Goal: Information Seeking & Learning: Learn about a topic

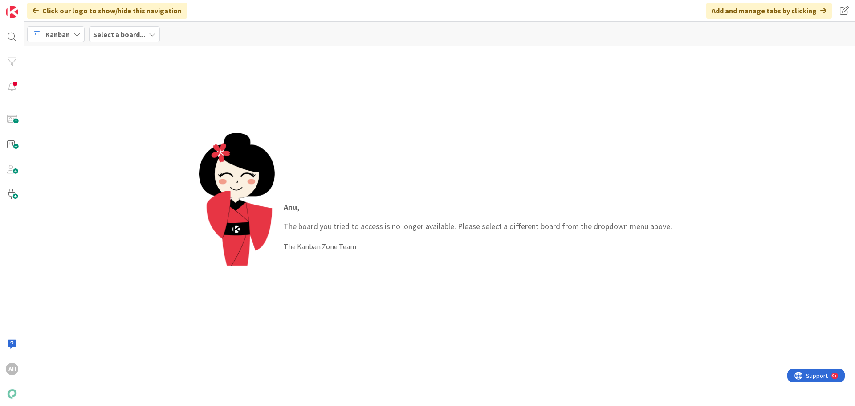
click at [135, 31] on b "Select a board..." at bounding box center [119, 34] width 52 height 9
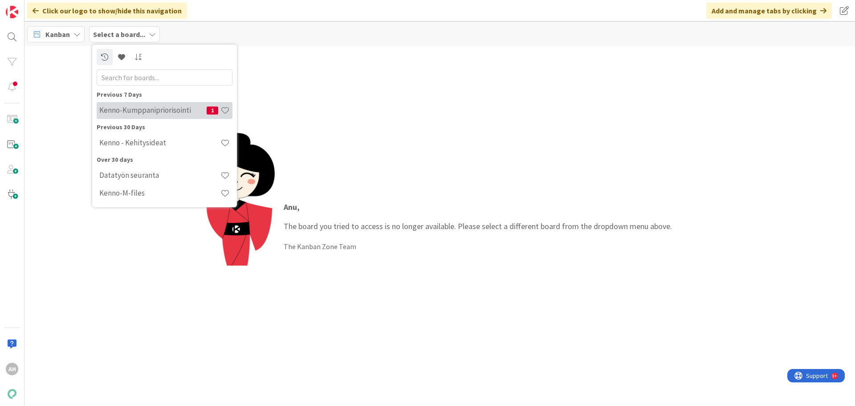
click at [152, 108] on h4 "Kenno-Kumppanipriorisointi" at bounding box center [152, 110] width 107 height 9
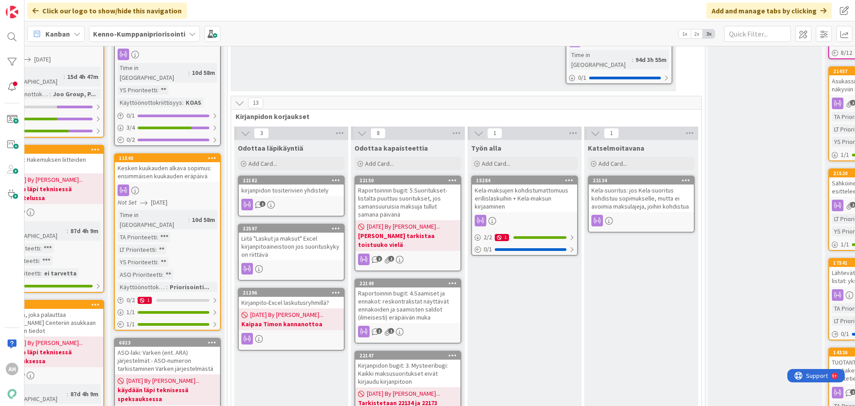
scroll to position [535, 501]
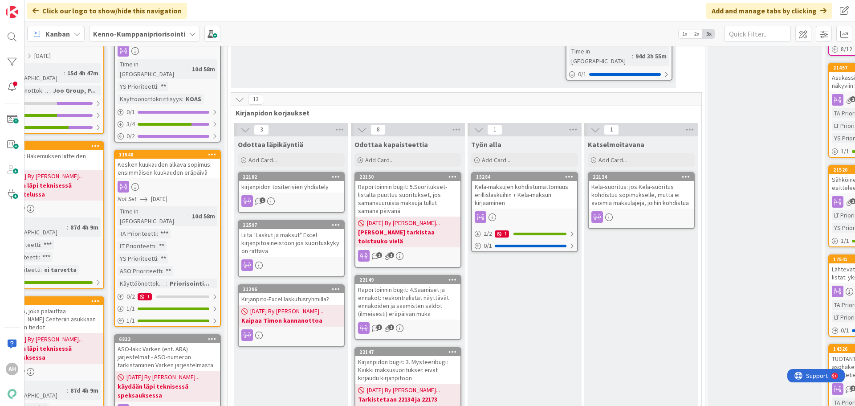
click at [315, 181] on div "kirjanpidon tositerivien yhdistely" at bounding box center [291, 187] width 105 height 12
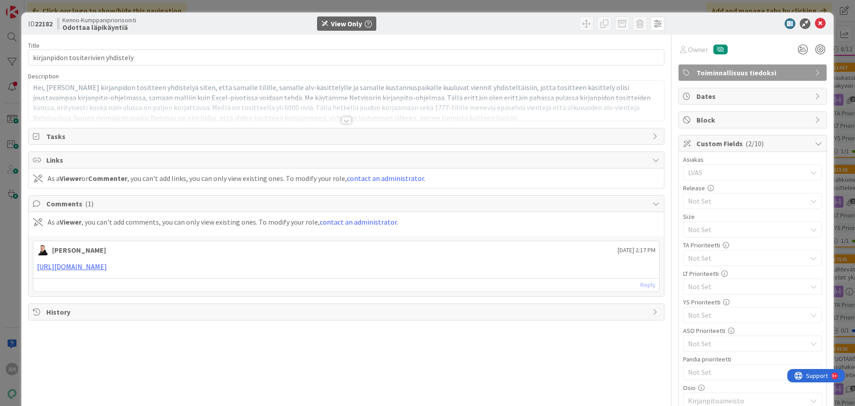
click at [343, 119] on div at bounding box center [347, 120] width 10 height 7
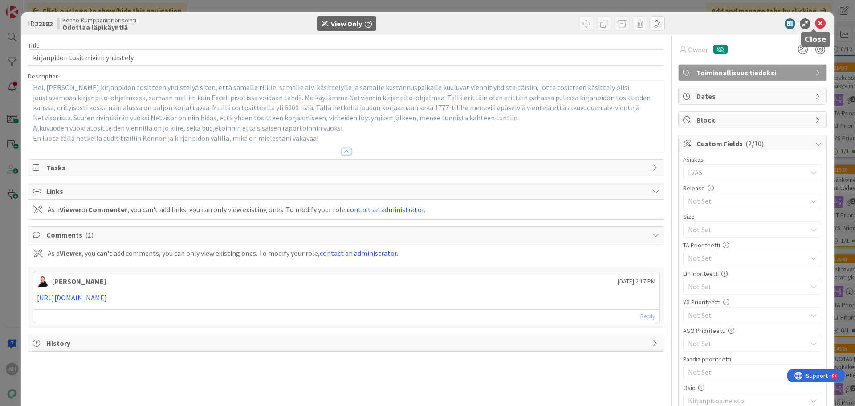
click at [815, 23] on icon at bounding box center [820, 23] width 11 height 11
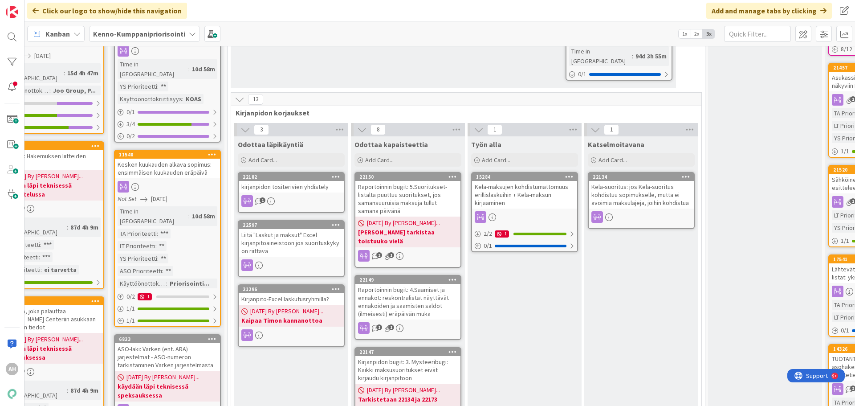
click at [289, 229] on div "Liitä "Laskut ja maksut" Excel kirjanpitoaineistoon jos suorituskyky on riittävä" at bounding box center [291, 243] width 105 height 28
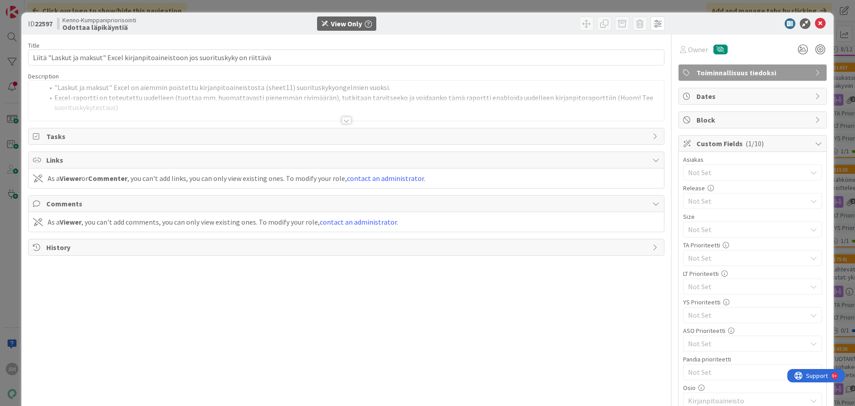
click at [342, 119] on div at bounding box center [347, 120] width 10 height 7
click at [353, 99] on li "Excel-raportti on toteutettu uudelleen (tuottaa mm. huomattavasti pienemmän riv…" at bounding box center [352, 103] width 616 height 20
click at [815, 22] on icon at bounding box center [820, 23] width 11 height 11
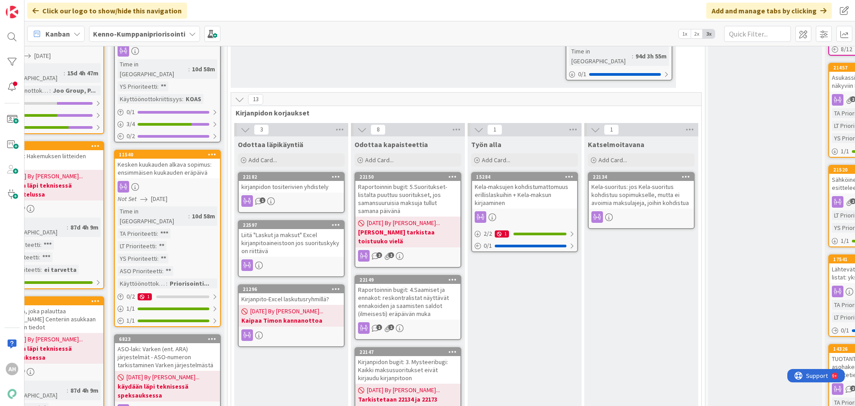
click at [407, 181] on div "Raportoinnin bugit: 5.Suoritukset-listalta puuttuu suoritukset, jos samansuurui…" at bounding box center [408, 199] width 105 height 36
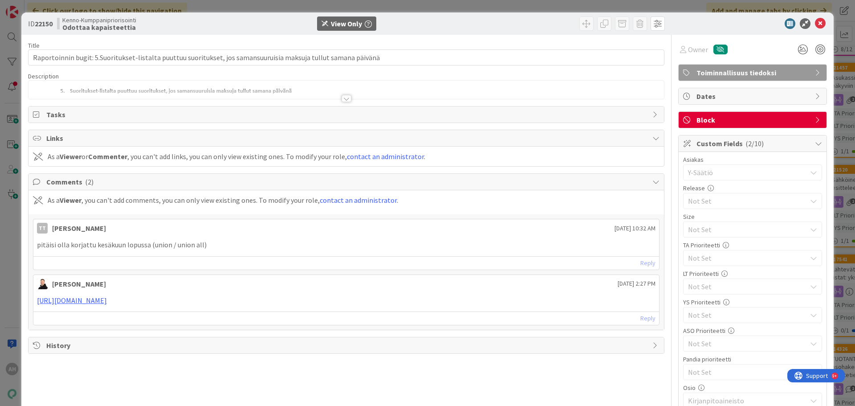
click at [344, 101] on div at bounding box center [347, 98] width 10 height 7
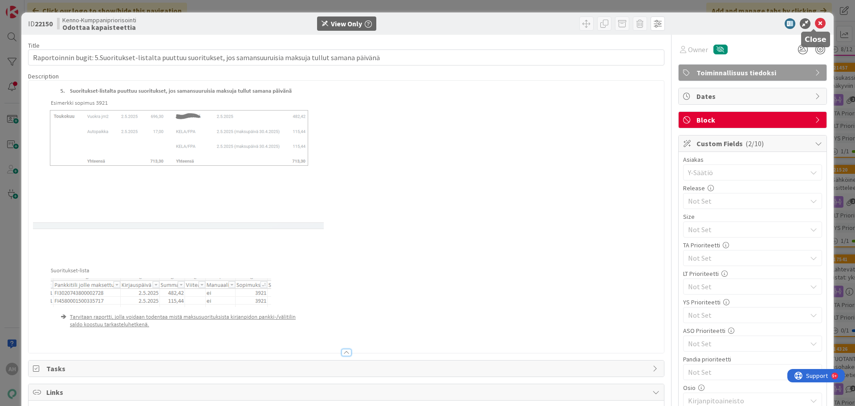
click at [816, 25] on icon at bounding box center [820, 23] width 11 height 11
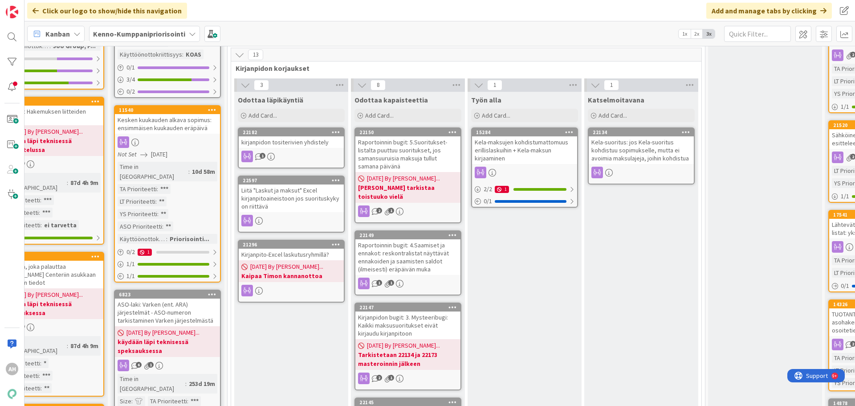
click at [428, 239] on div "Raportoinnin bugit: 4.Saamiset ja ennakot: reskontralistat näyttävät ennakoiden…" at bounding box center [408, 257] width 105 height 36
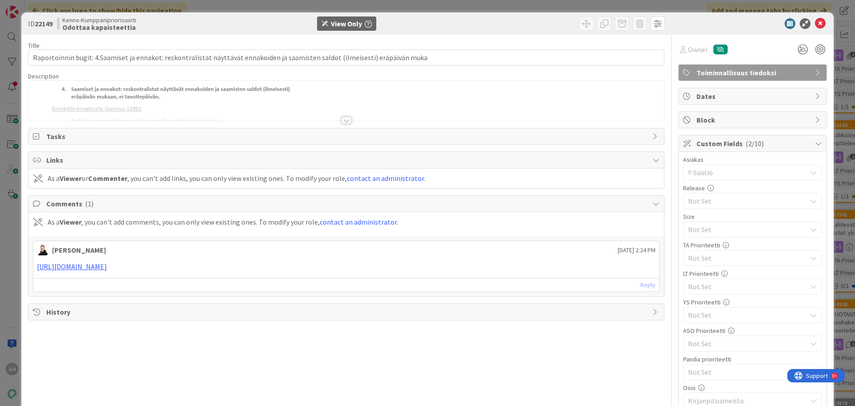
click at [343, 122] on div at bounding box center [347, 120] width 10 height 7
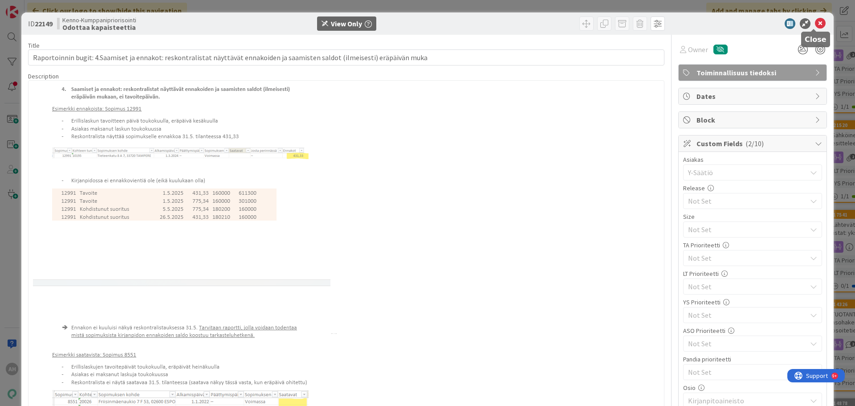
click at [815, 22] on icon at bounding box center [820, 23] width 11 height 11
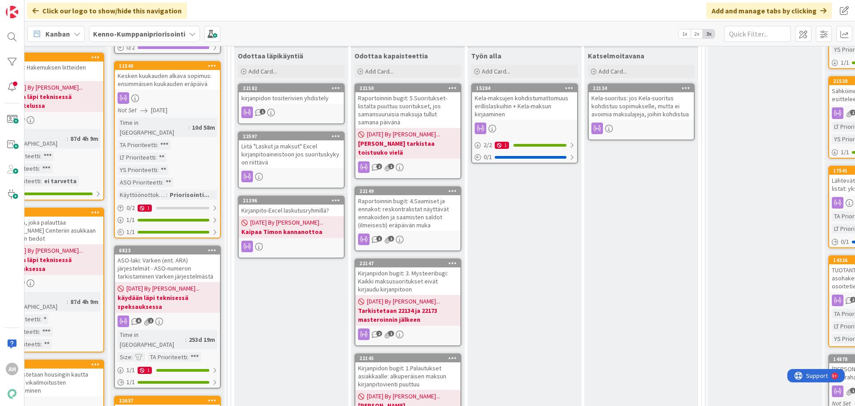
scroll to position [624, 501]
click at [417, 267] on div "Kirjanpidon bugit: 3. Mysteeribugi: Kaikki maksusuoritukset eivät kirjaudu kirj…" at bounding box center [408, 281] width 105 height 28
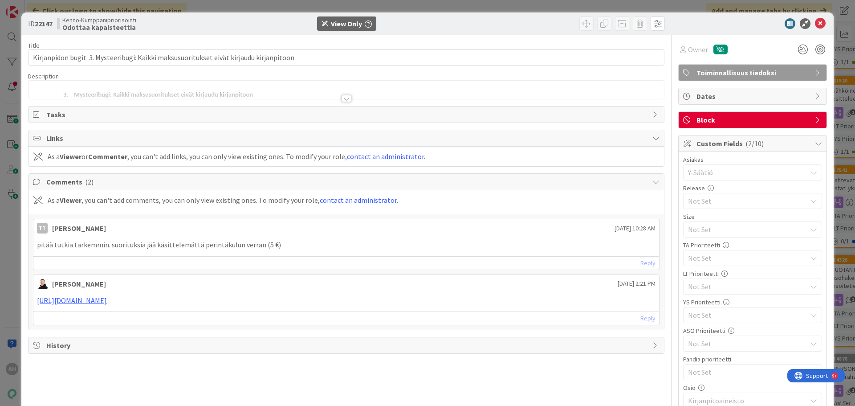
click at [345, 98] on div at bounding box center [347, 98] width 10 height 7
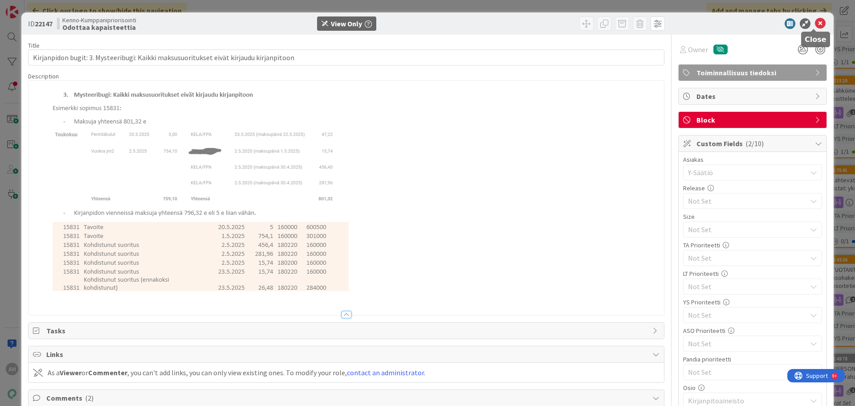
click at [815, 25] on icon at bounding box center [820, 23] width 11 height 11
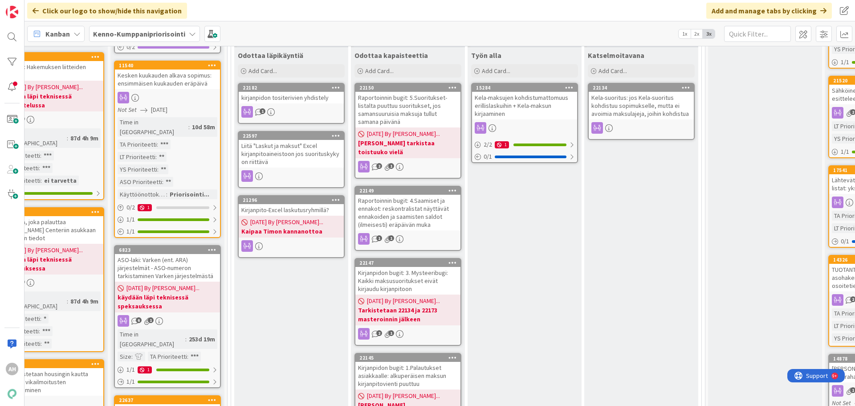
click at [396, 362] on div "Kirjanpidon bugit: 1.Palautukset asiakkaalle: alkuperäisen maksun kirjanpitovie…" at bounding box center [408, 376] width 105 height 28
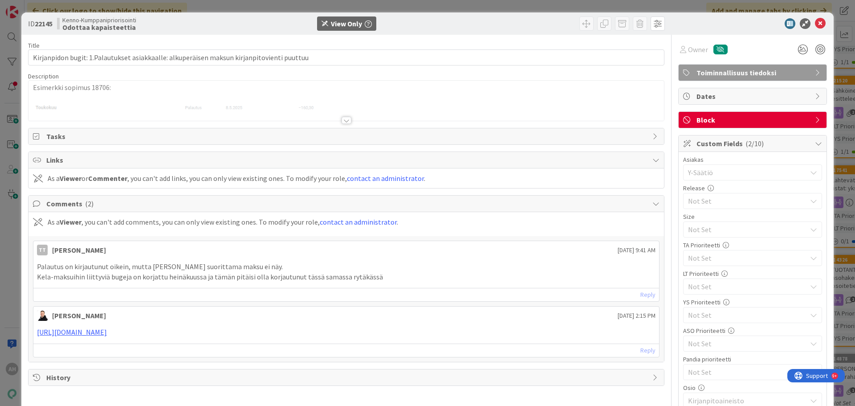
click at [344, 120] on div at bounding box center [347, 120] width 10 height 7
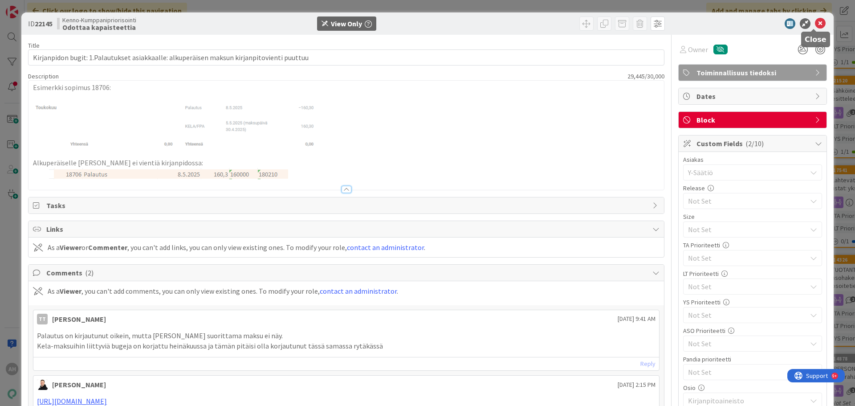
click at [815, 25] on icon at bounding box center [820, 23] width 11 height 11
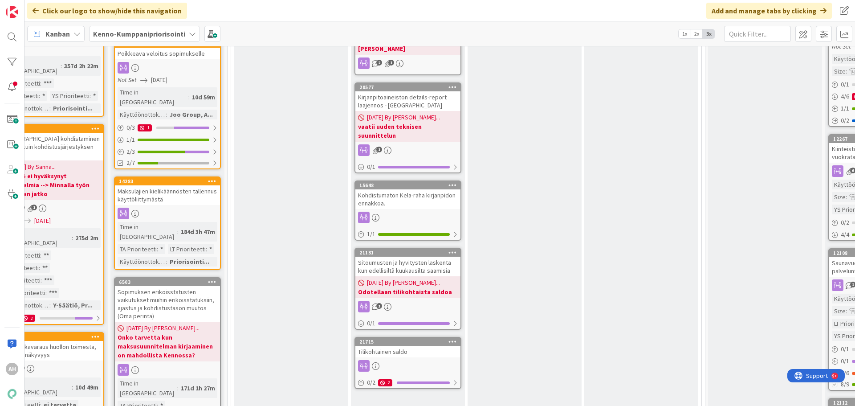
scroll to position [1025, 501]
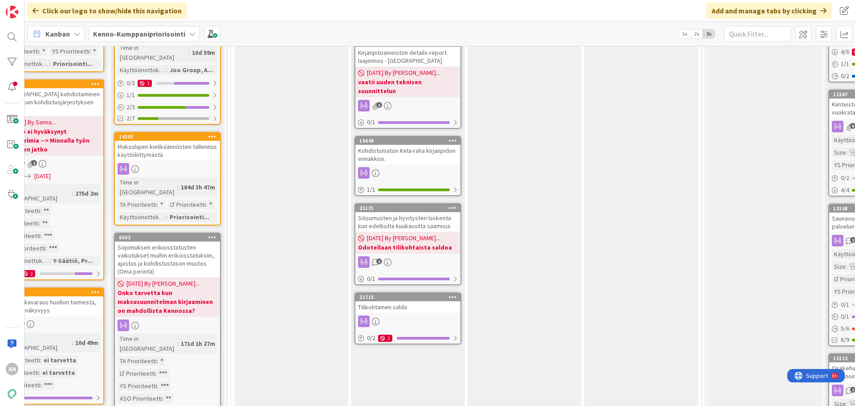
click at [389, 301] on div "Tilikohtainen saldo" at bounding box center [408, 307] width 105 height 12
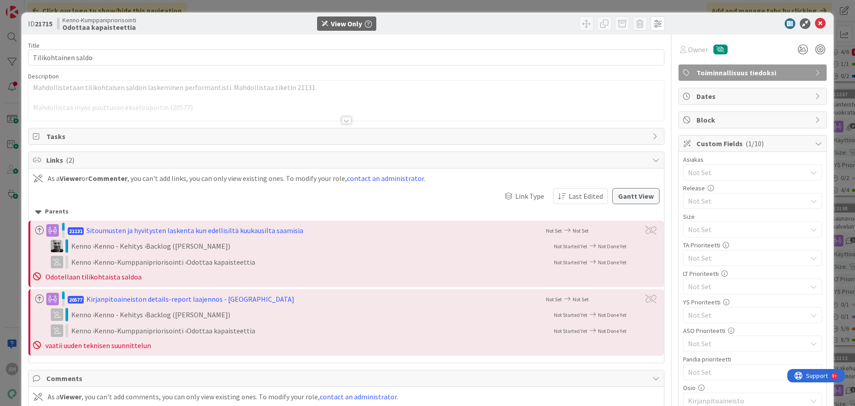
click at [346, 119] on div at bounding box center [347, 120] width 10 height 7
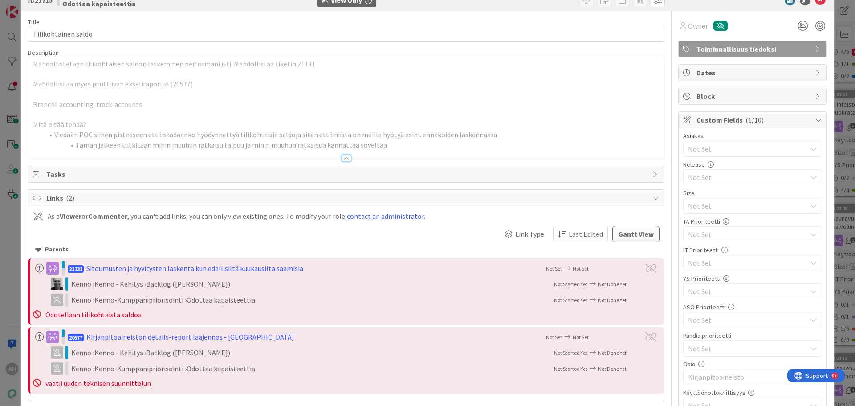
scroll to position [45, 0]
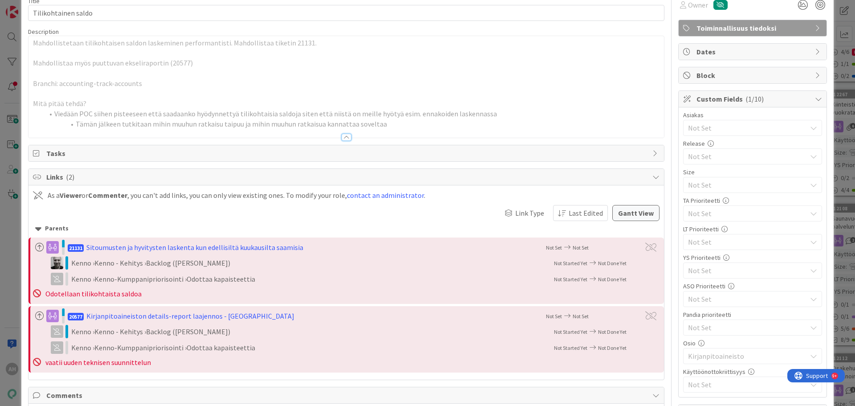
click at [244, 119] on li "Tämän jälkeen tutkitaan mihin muuhun ratkaisu taipuu ja mihin muuhun ratkaisua …" at bounding box center [352, 124] width 616 height 10
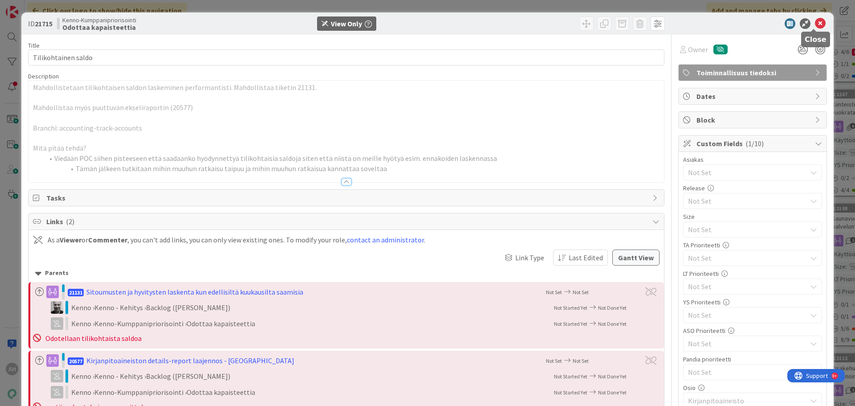
click at [815, 25] on icon at bounding box center [820, 23] width 11 height 11
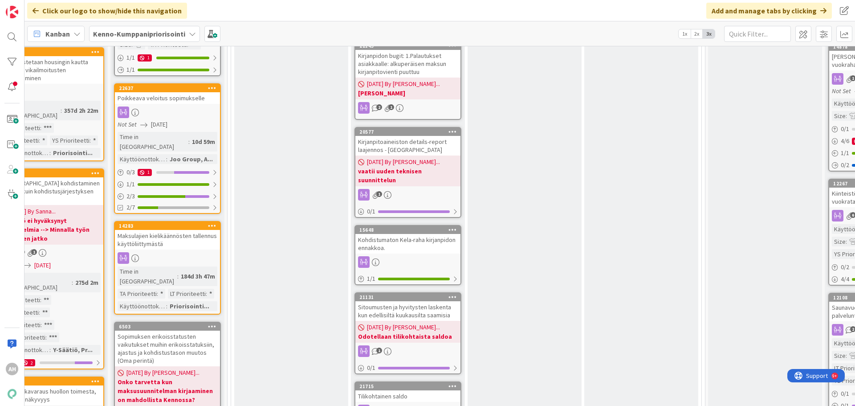
scroll to position [980, 501]
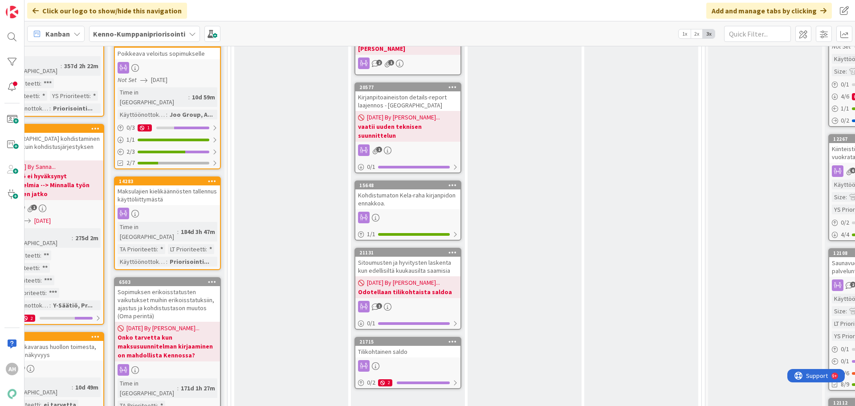
click at [418, 189] on div "Kohdistumaton Kela-raha kirjanpidon ennakkoa." at bounding box center [408, 199] width 105 height 20
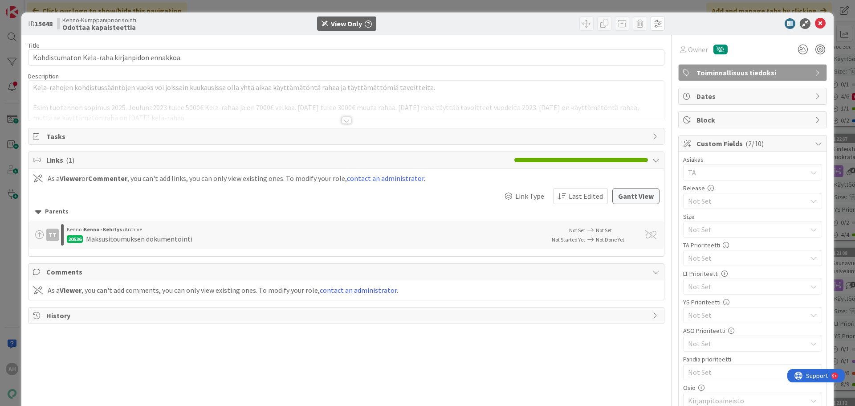
click at [342, 119] on div at bounding box center [347, 120] width 10 height 7
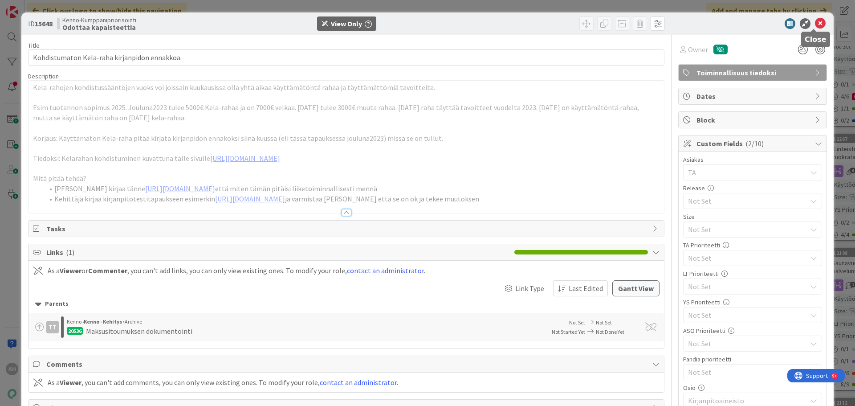
click at [817, 24] on icon at bounding box center [820, 23] width 11 height 11
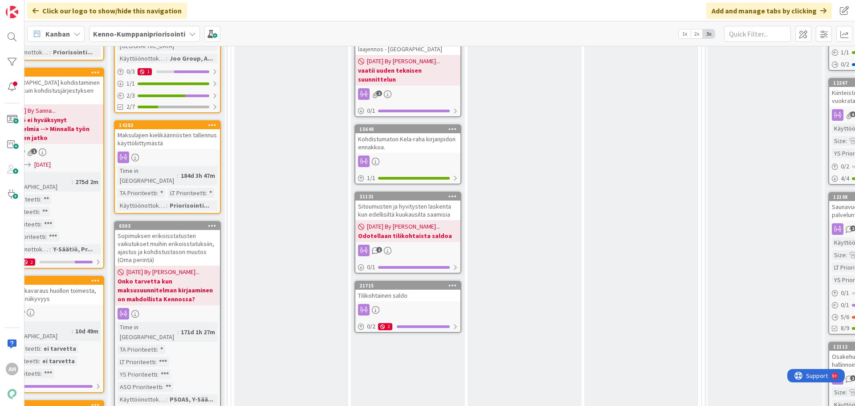
scroll to position [1069, 501]
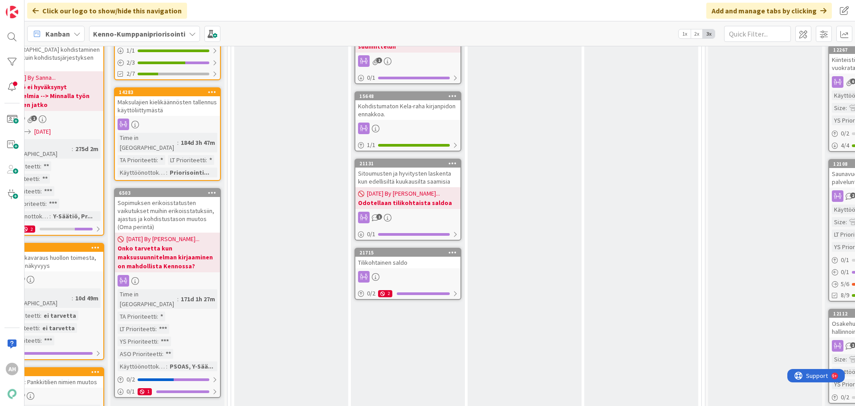
click at [393, 257] on div "Tilikohtainen saldo" at bounding box center [408, 263] width 105 height 12
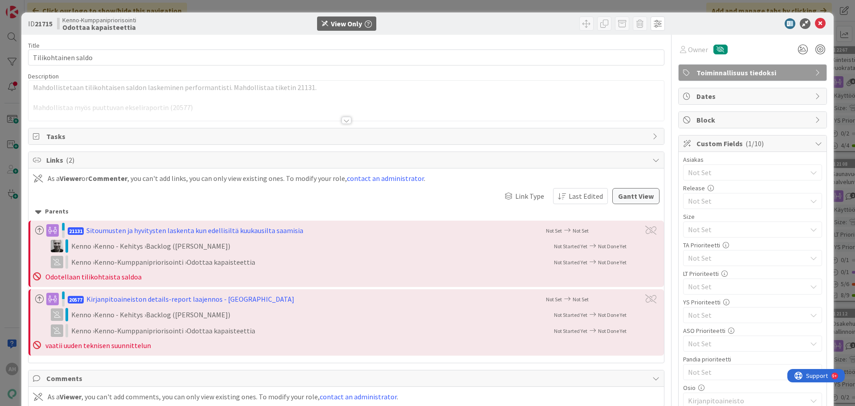
click at [342, 119] on div at bounding box center [347, 120] width 10 height 7
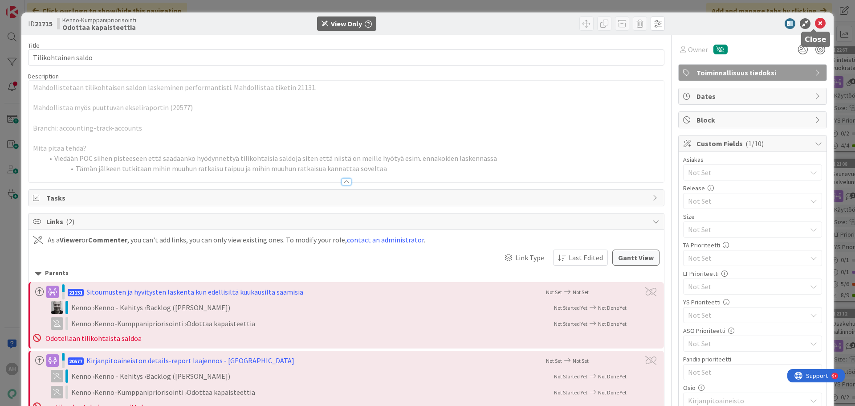
click at [815, 22] on icon at bounding box center [820, 23] width 11 height 11
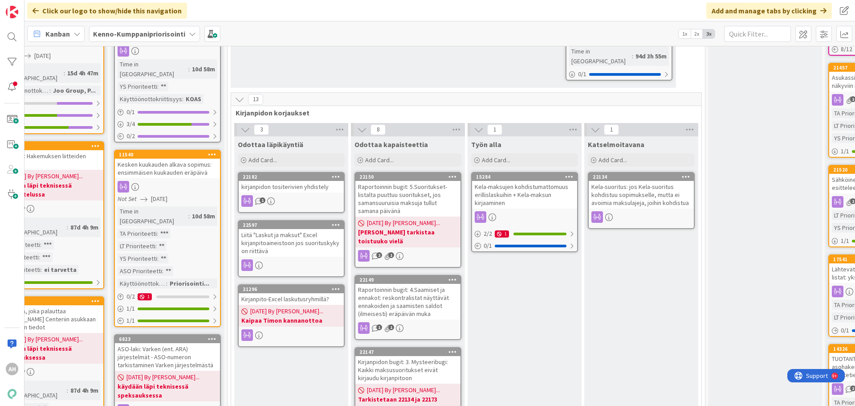
scroll to position [624, 501]
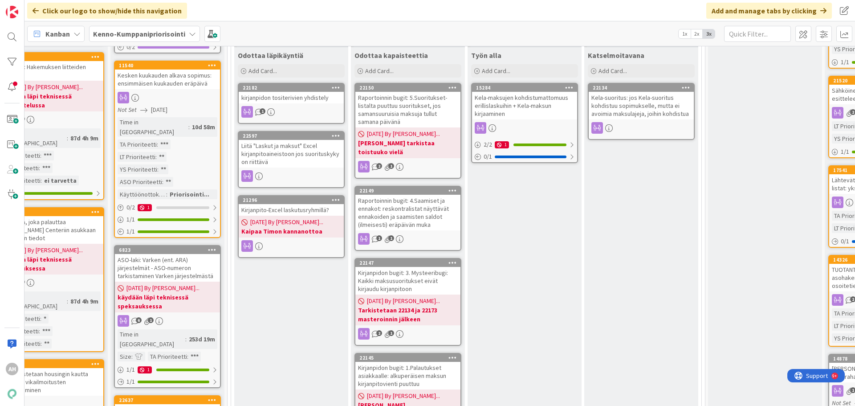
click at [409, 195] on div "Raportoinnin bugit: 4.Saamiset ja ennakot: reskontralistat näyttävät ennakoiden…" at bounding box center [408, 213] width 105 height 36
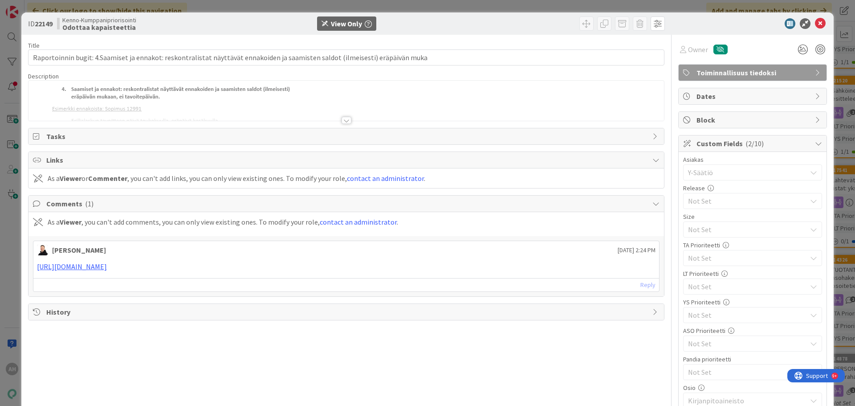
click at [344, 116] on div at bounding box center [347, 109] width 636 height 23
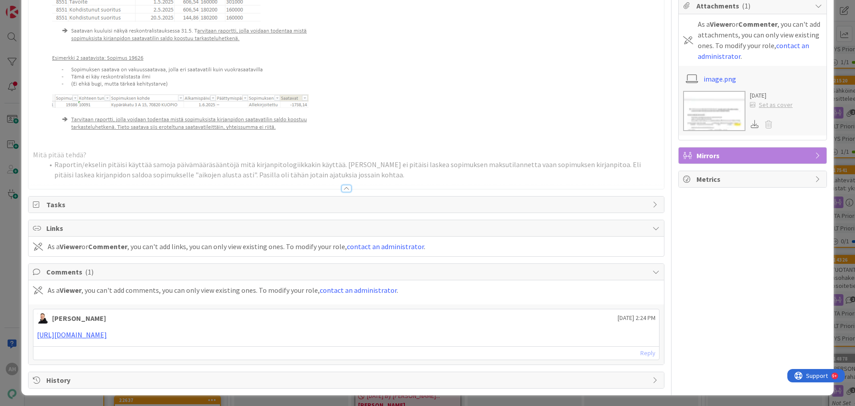
scroll to position [453, 0]
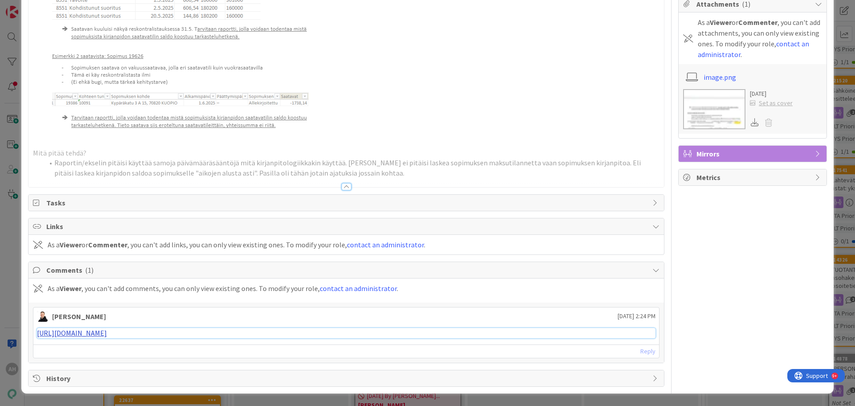
click at [107, 333] on link "https://pandia-help.freshdesk.com/a/tickets/130725" at bounding box center [72, 332] width 70 height 9
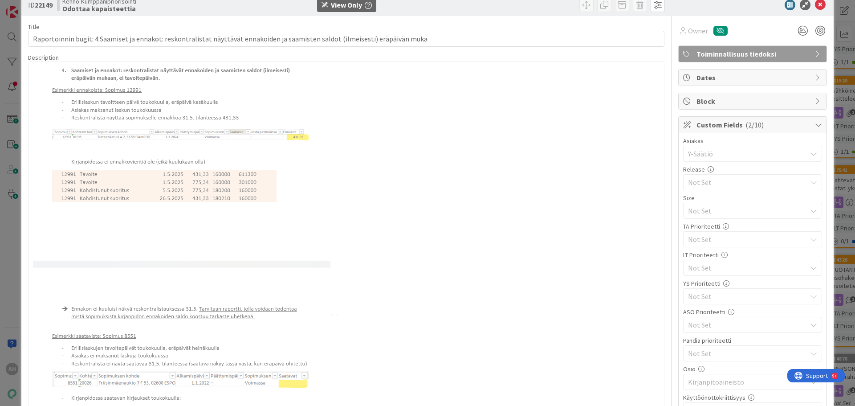
scroll to position [0, 0]
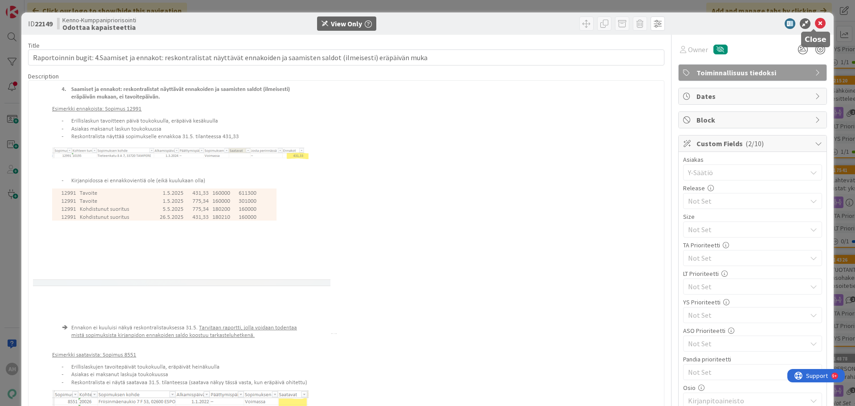
click at [815, 25] on icon at bounding box center [820, 23] width 11 height 11
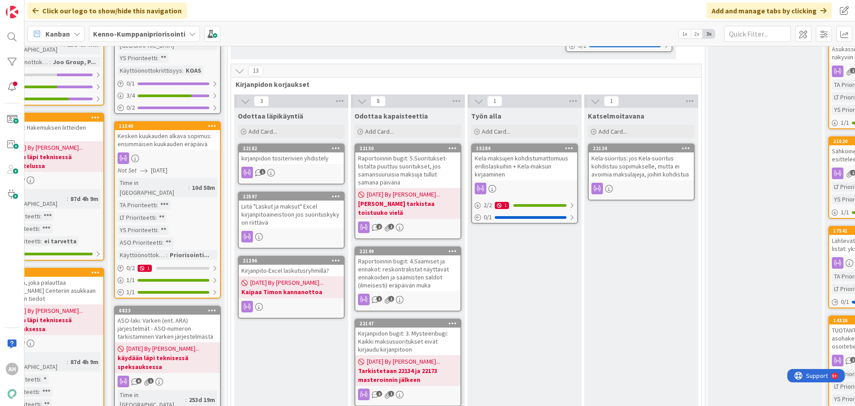
scroll to position [579, 501]
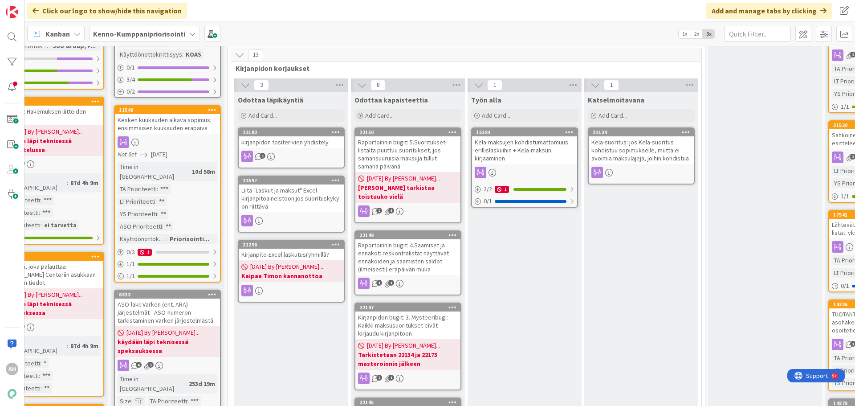
click at [288, 136] on div "kirjanpidon tositerivien yhdistely" at bounding box center [291, 142] width 105 height 12
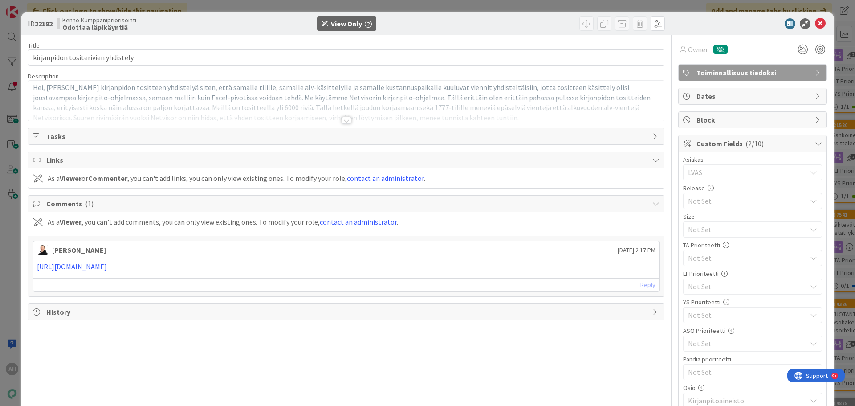
click at [344, 119] on div at bounding box center [347, 120] width 10 height 7
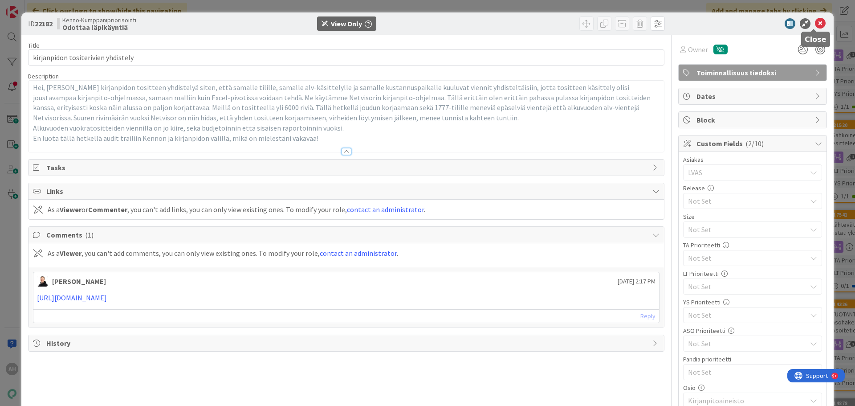
click at [815, 26] on icon at bounding box center [820, 23] width 11 height 11
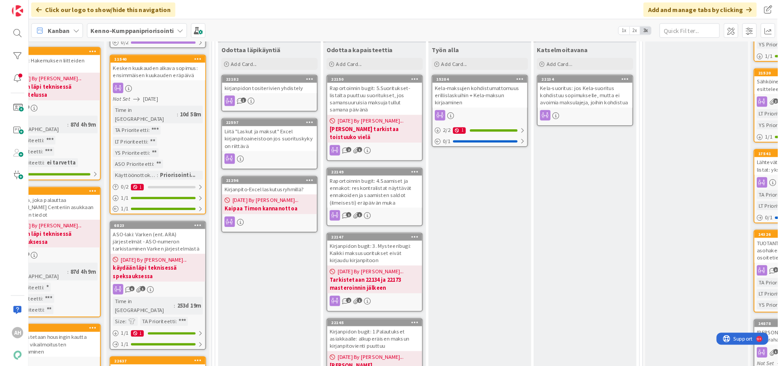
scroll to position [579, 501]
